Goal: Task Accomplishment & Management: Use online tool/utility

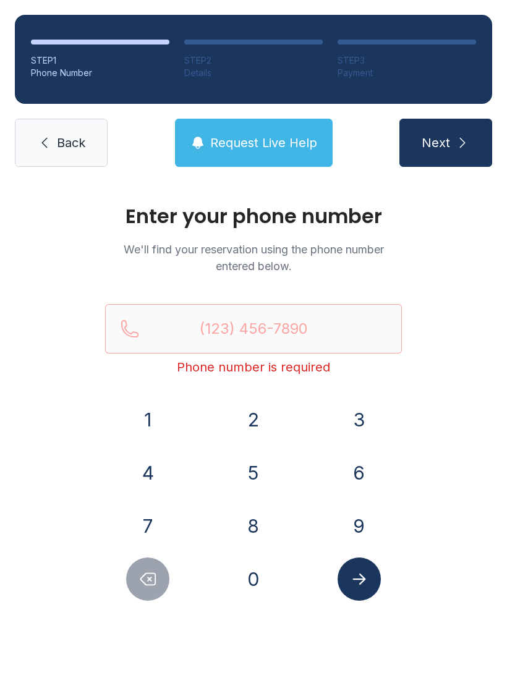
click at [58, 126] on link "Back" at bounding box center [61, 143] width 93 height 48
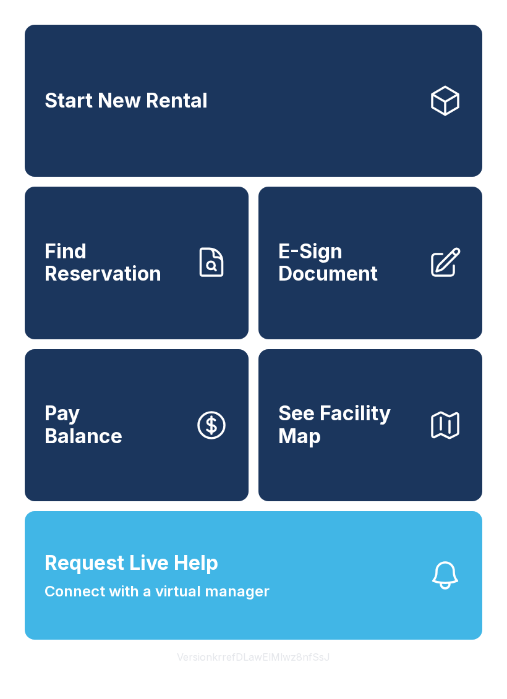
click at [347, 272] on span "E-Sign Document" at bounding box center [348, 262] width 140 height 45
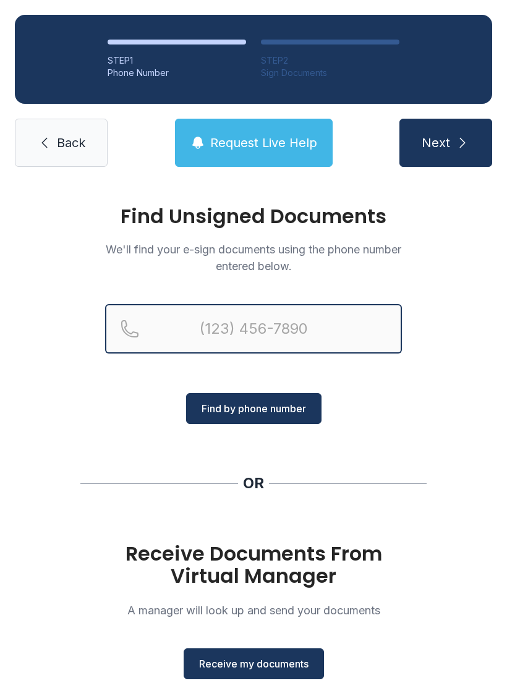
click at [219, 304] on input "Reservation phone number" at bounding box center [253, 328] width 297 height 49
type input "("
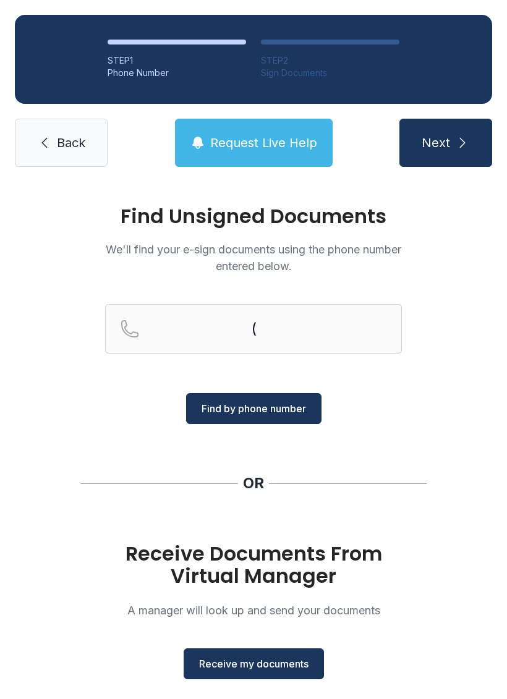
click at [25, 380] on div "Find Unsigned Documents We'll find your e-sign documents using the phone number…" at bounding box center [253, 455] width 507 height 547
click at [274, 669] on span "Receive my documents" at bounding box center [253, 663] width 109 height 15
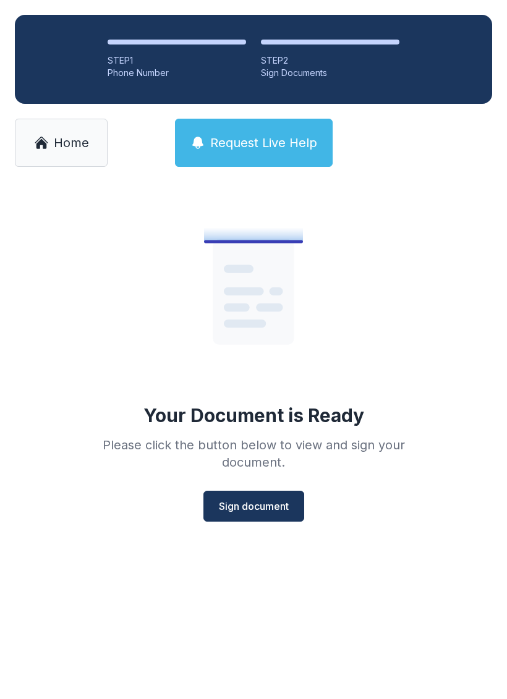
click at [232, 502] on span "Sign document" at bounding box center [254, 506] width 70 height 15
click at [63, 137] on span "Home" at bounding box center [71, 142] width 35 height 17
